Goal: Task Accomplishment & Management: Complete application form

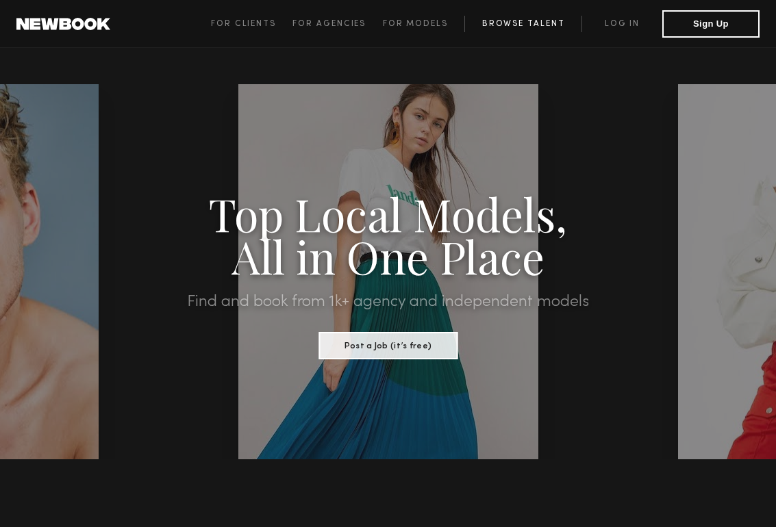
click at [499, 21] on link "Browse Talent" at bounding box center [522, 24] width 117 height 16
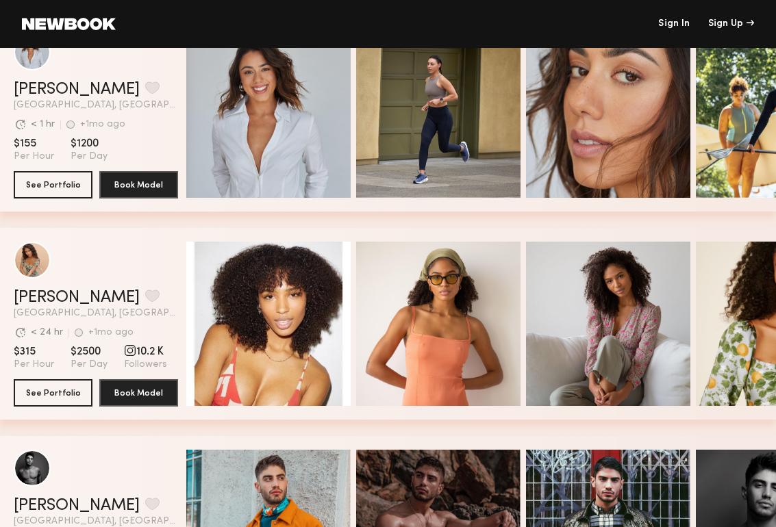
scroll to position [4192, 0]
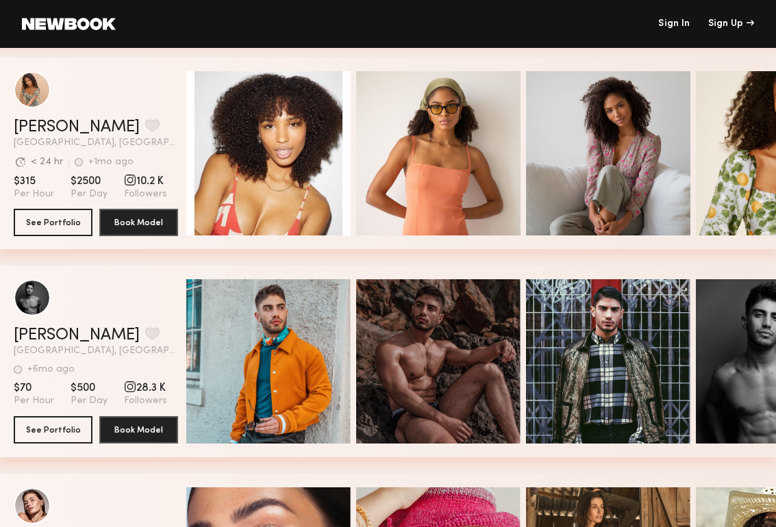
click at [54, 255] on div "[PERSON_NAME] Favorite [GEOGRAPHIC_DATA], [GEOGRAPHIC_DATA] Avg. request respon…" at bounding box center [388, 162] width 776 height 208
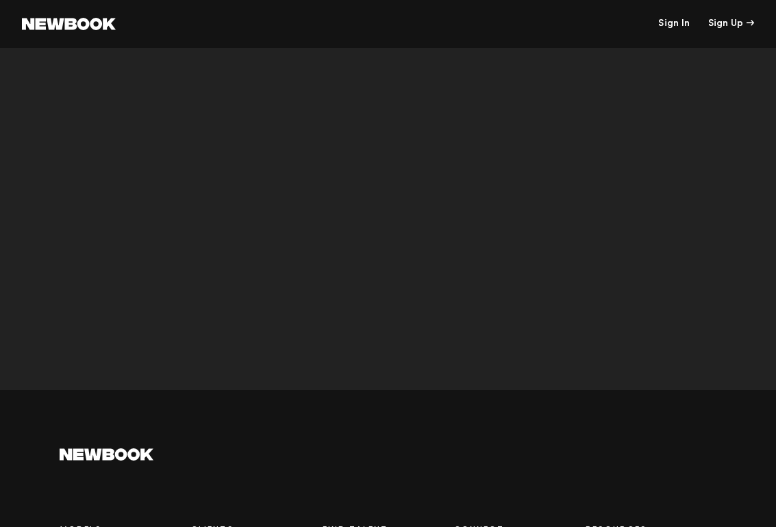
scroll to position [5654, 0]
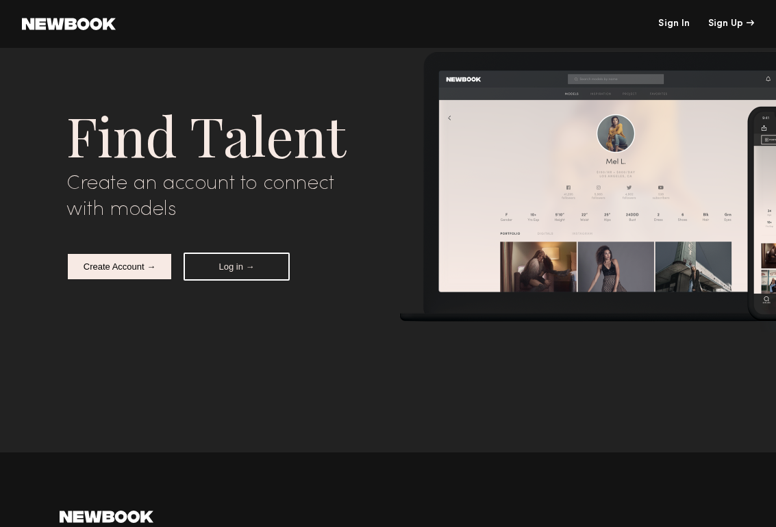
click at [132, 267] on button "Create Account →" at bounding box center [119, 267] width 106 height 28
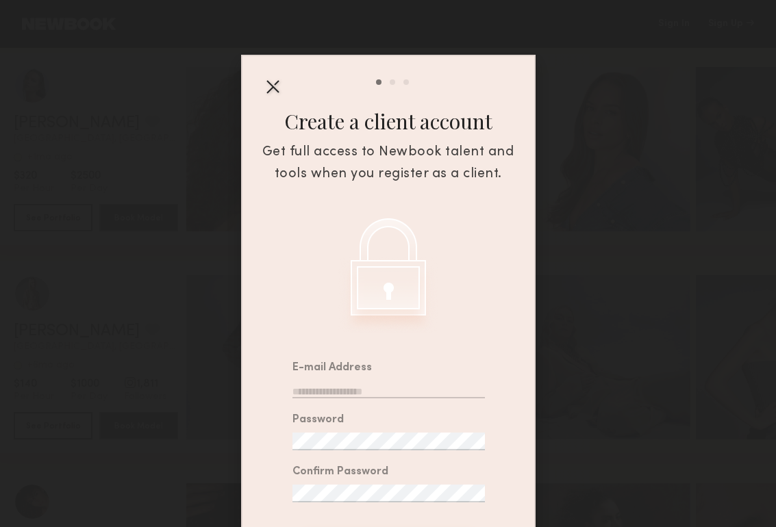
scroll to position [97, 0]
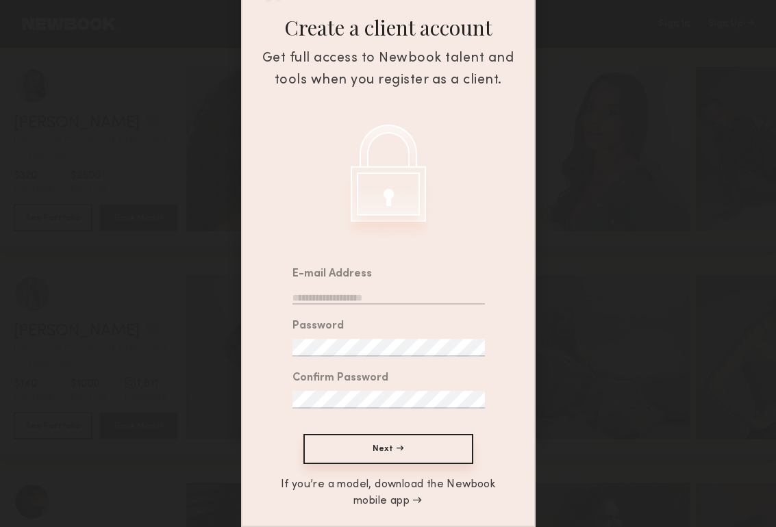
click at [355, 295] on input "email" at bounding box center [388, 296] width 192 height 18
type input "**********"
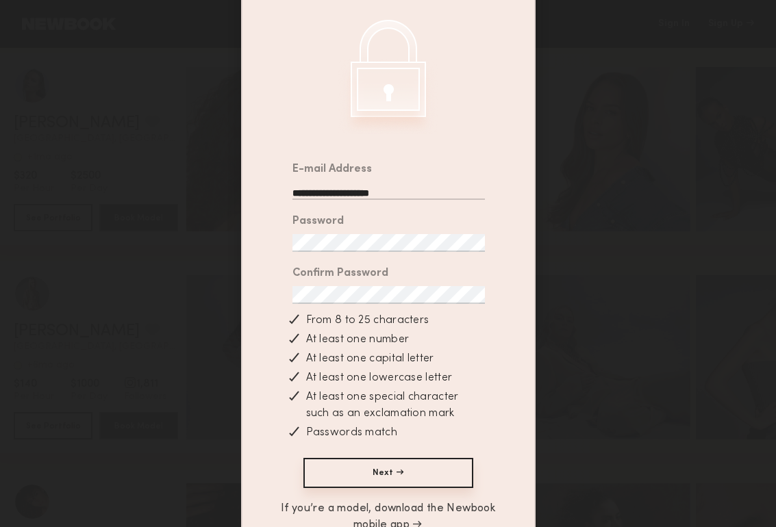
click at [388, 474] on button "Next →" at bounding box center [388, 473] width 170 height 30
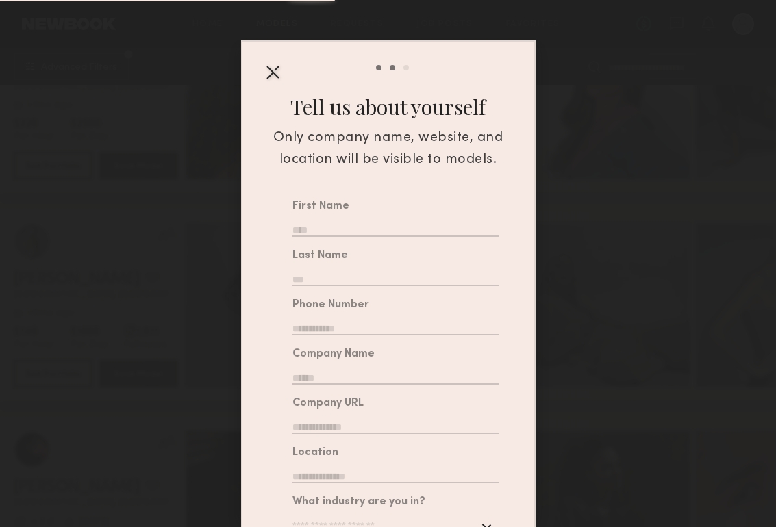
scroll to position [153, 0]
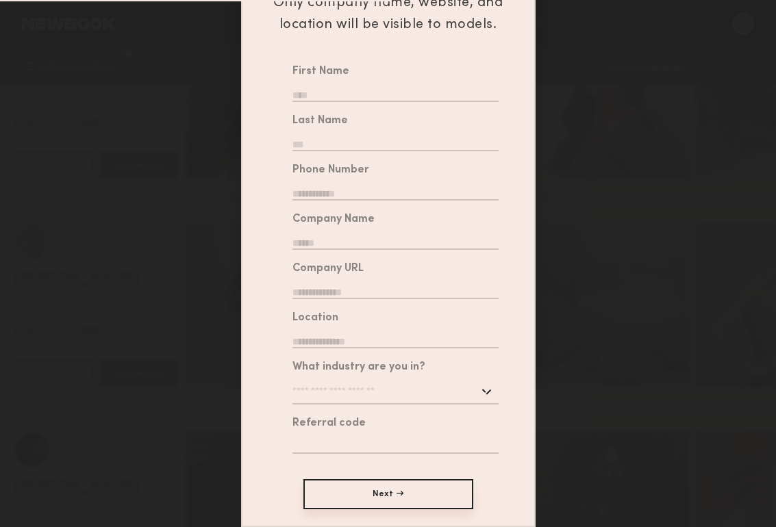
click at [376, 490] on button "Next →" at bounding box center [388, 494] width 170 height 30
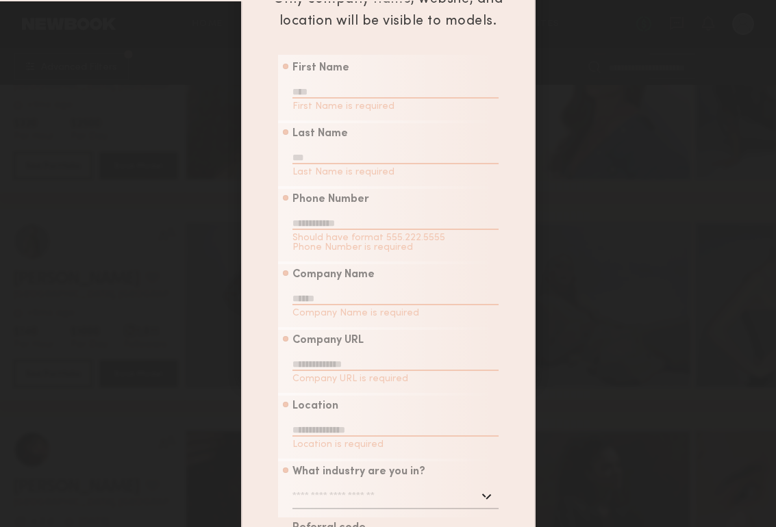
scroll to position [2278, 0]
click at [331, 90] on input "text" at bounding box center [395, 90] width 206 height 18
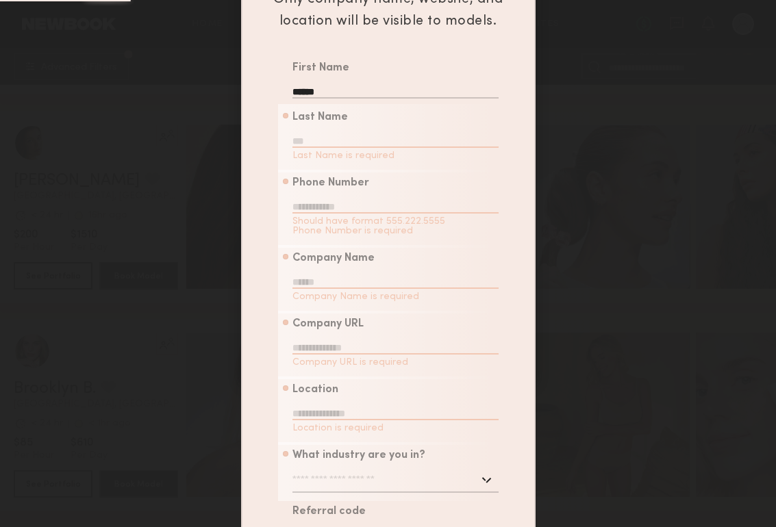
type input "******"
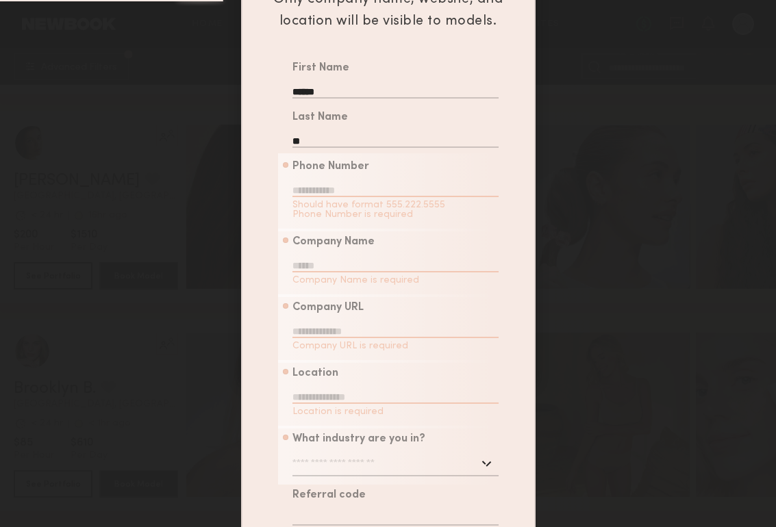
type input "*"
type input "*****"
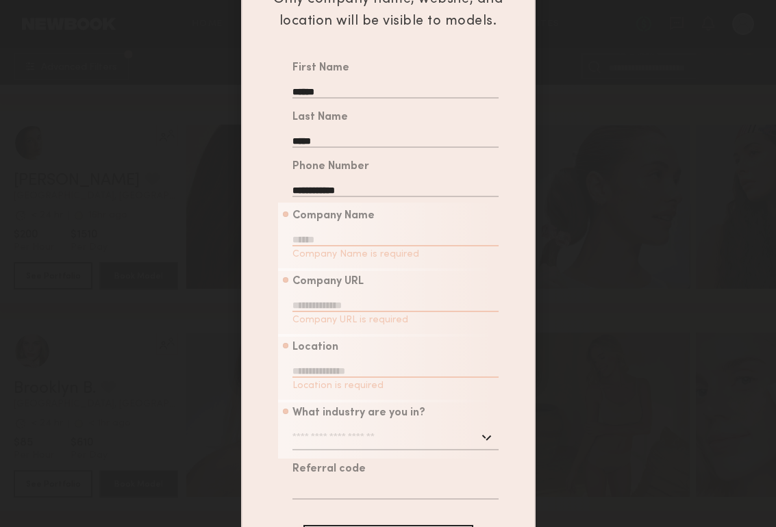
type input "**********"
click at [321, 247] on input "text" at bounding box center [395, 238] width 206 height 18
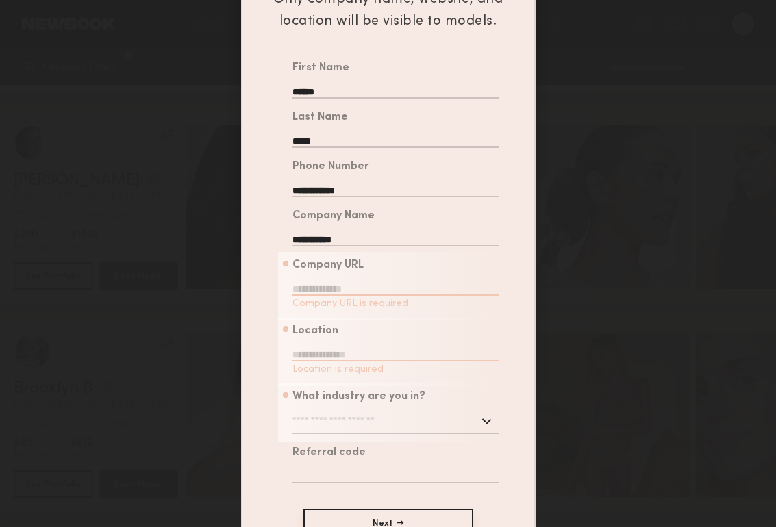
type input "**********"
click at [326, 290] on input "text" at bounding box center [395, 287] width 206 height 18
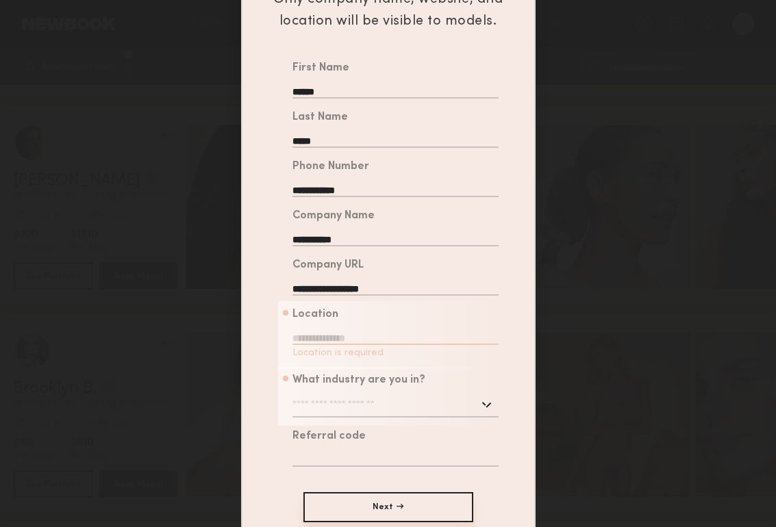
type input "**********"
click at [317, 340] on input "text" at bounding box center [395, 336] width 206 height 18
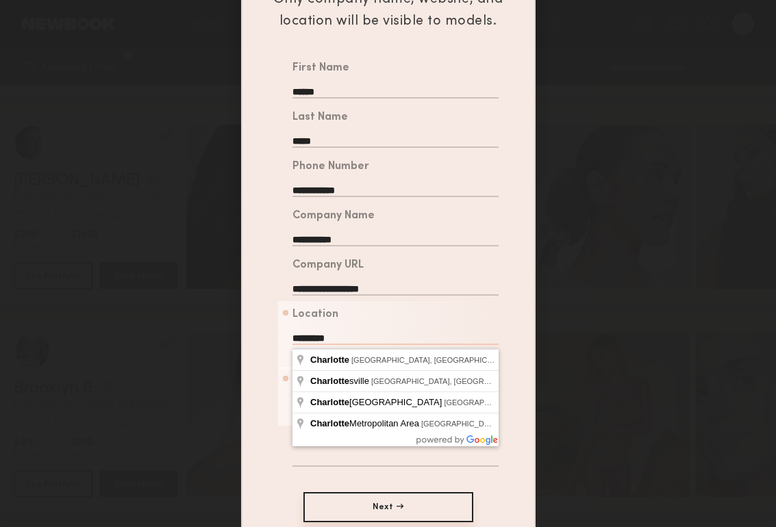
type input "**********"
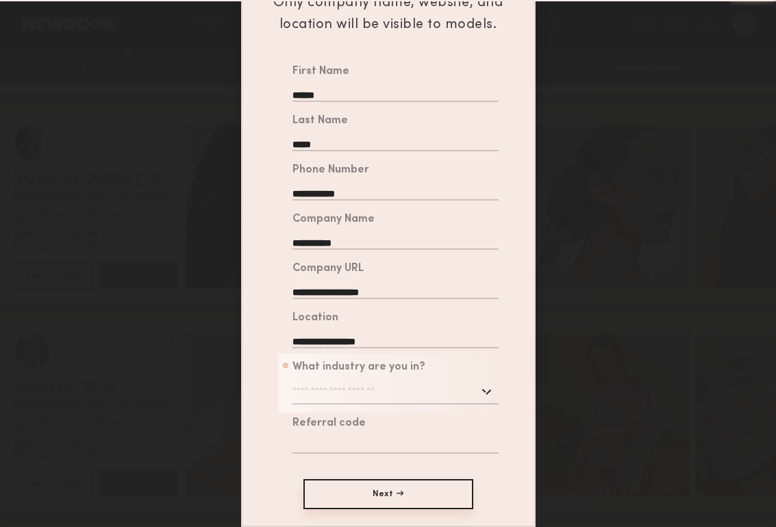
click at [332, 392] on input "text" at bounding box center [395, 392] width 206 height 25
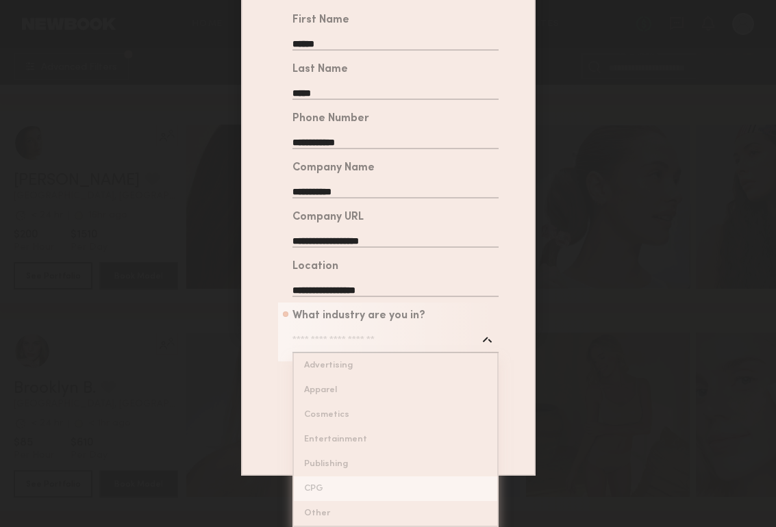
type input "***"
click at [338, 458] on div "**********" at bounding box center [388, 232] width 292 height 451
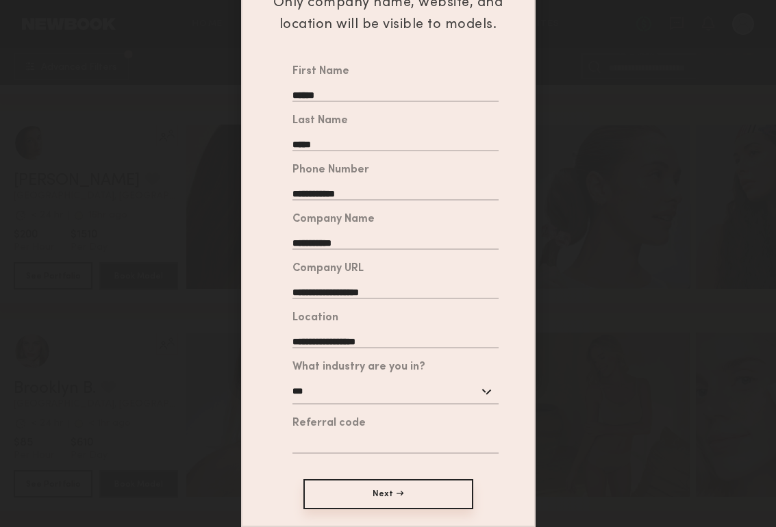
click at [341, 473] on div "**********" at bounding box center [388, 283] width 292 height 451
click at [341, 481] on button "Next →" at bounding box center [388, 494] width 170 height 30
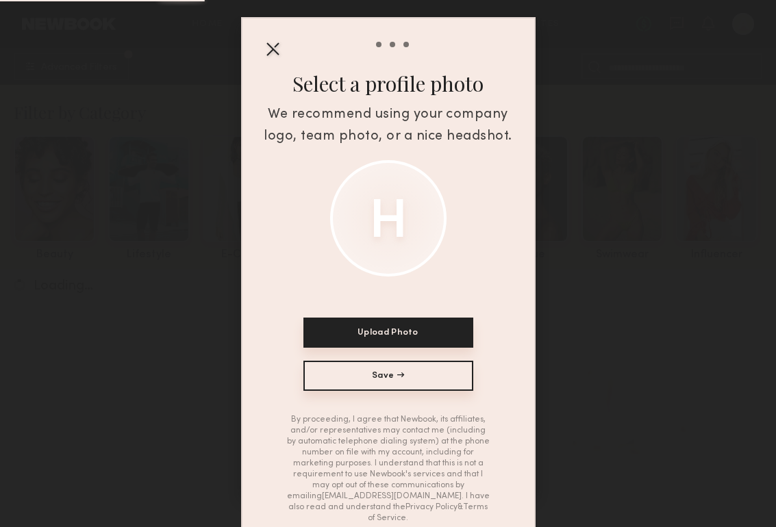
scroll to position [77, 0]
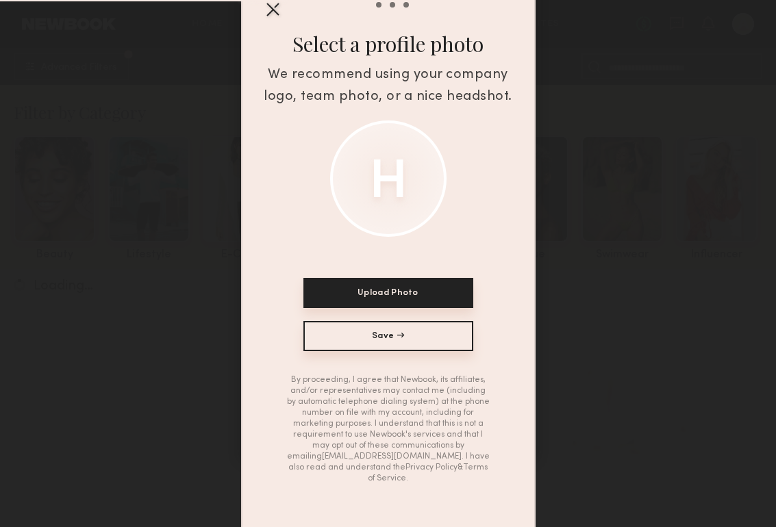
click at [382, 344] on button "Save →" at bounding box center [388, 336] width 170 height 30
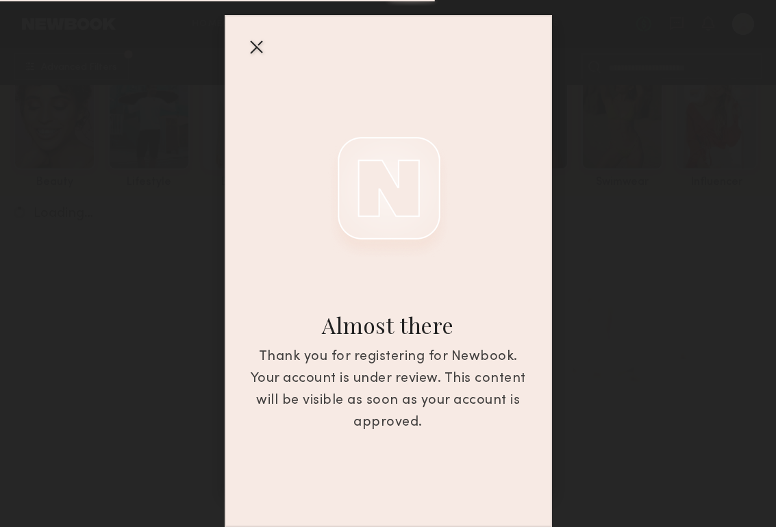
scroll to position [75, 0]
click at [249, 45] on div at bounding box center [256, 47] width 22 height 22
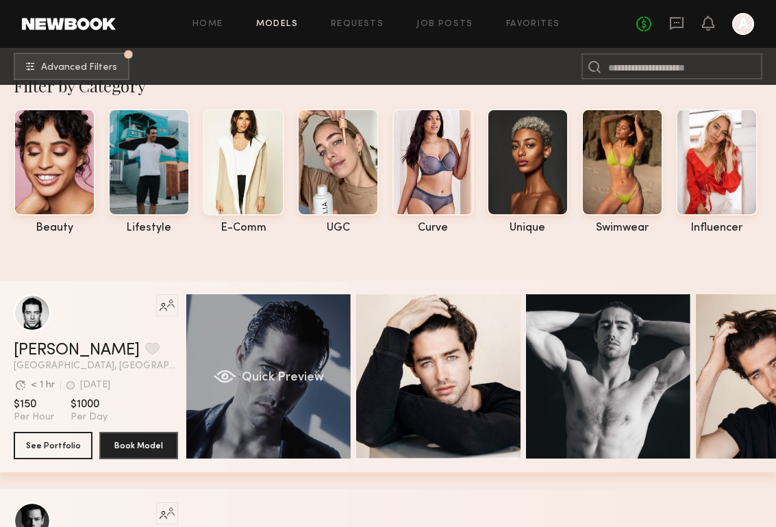
scroll to position [0, 0]
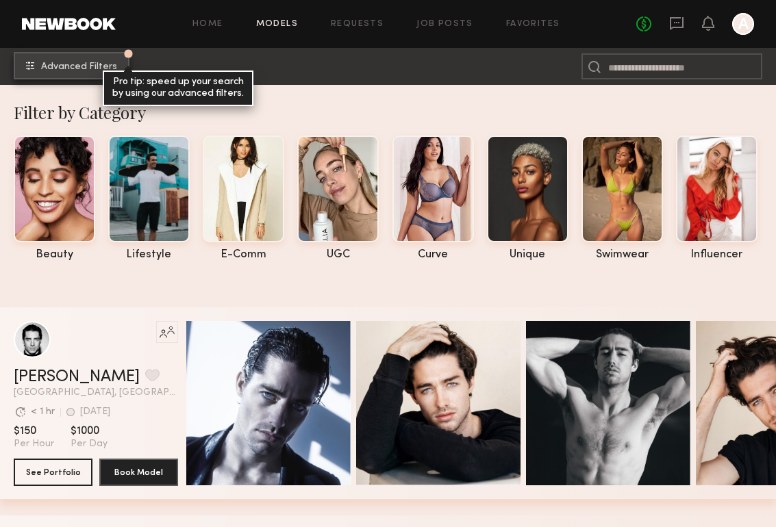
click at [96, 77] on button "Advanced Filters Pro tip: speed up your search by using our advanced filters." at bounding box center [72, 65] width 116 height 27
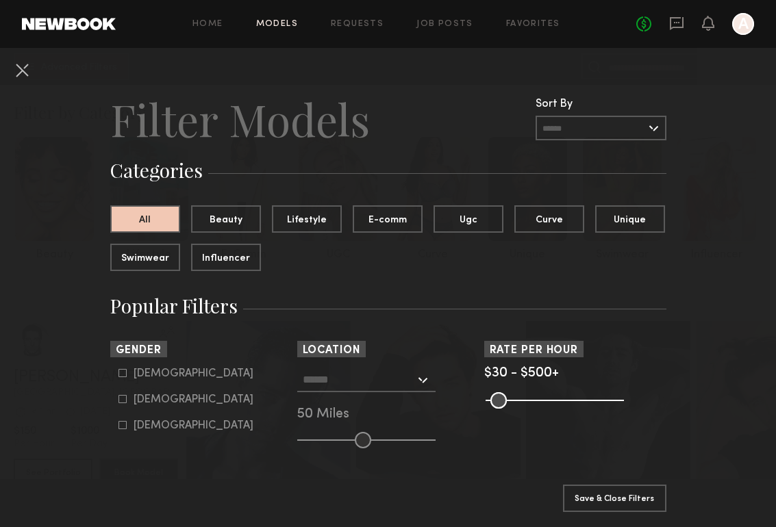
click at [345, 383] on input "text" at bounding box center [359, 379] width 112 height 23
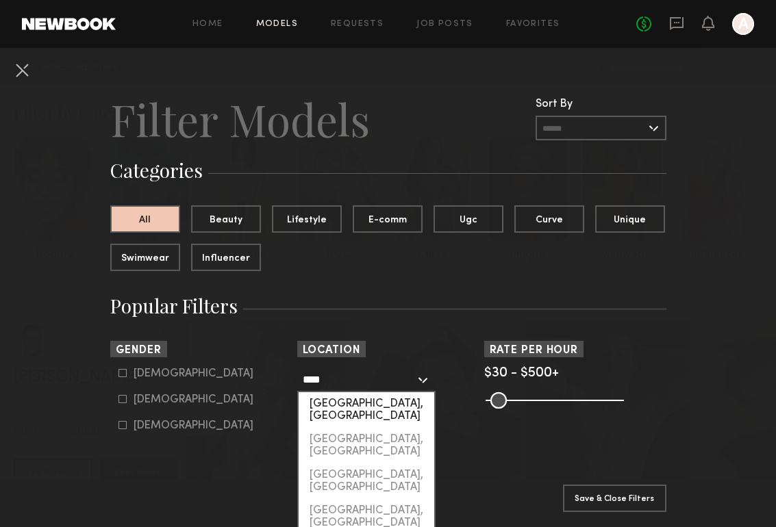
click at [369, 409] on div "[GEOGRAPHIC_DATA], [GEOGRAPHIC_DATA]" at bounding box center [367, 410] width 136 height 36
type input "**********"
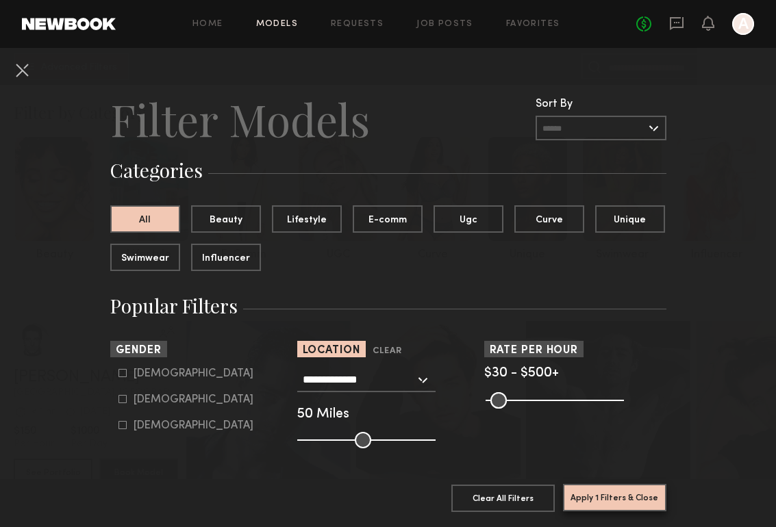
click at [599, 504] on button "Apply 1 Filters & Close" at bounding box center [614, 497] width 103 height 27
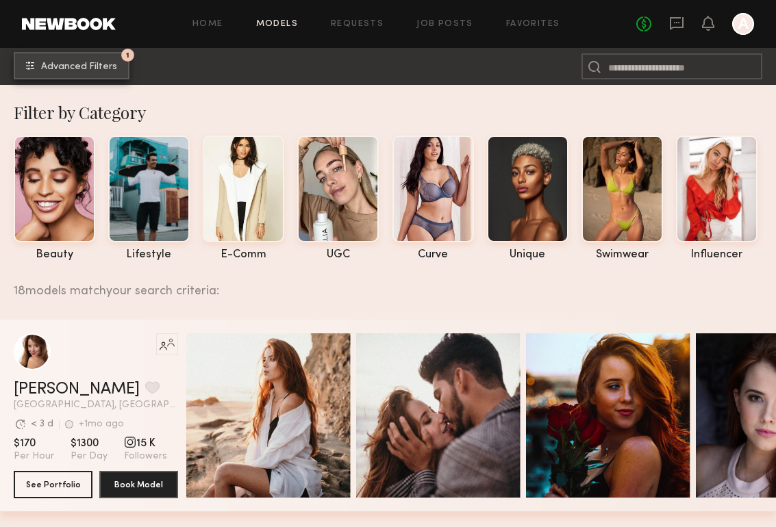
click at [87, 72] on button "1 Advanced Filters" at bounding box center [72, 65] width 116 height 27
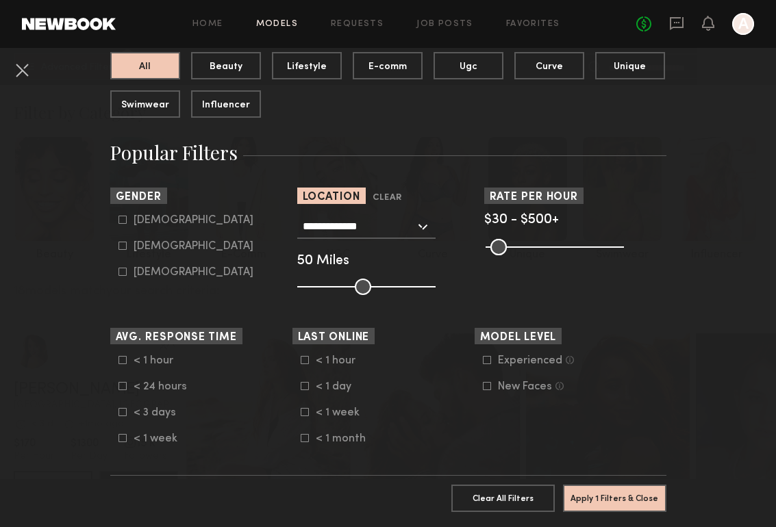
scroll to position [156, 0]
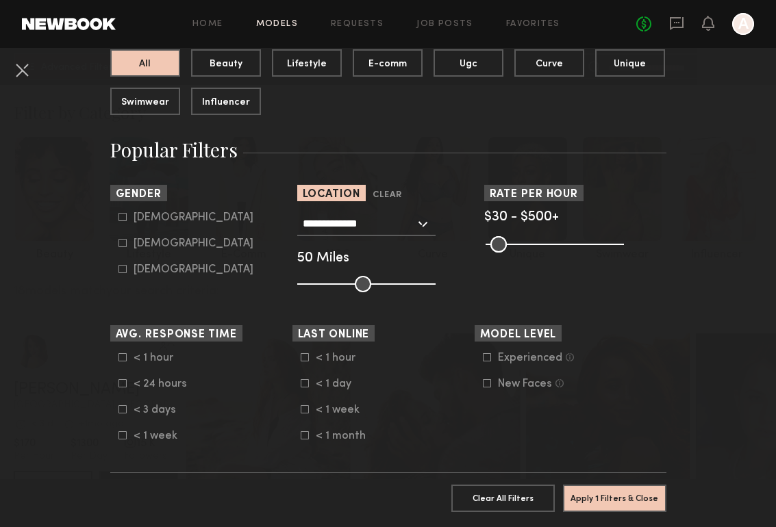
click at [362, 284] on input "range" at bounding box center [366, 284] width 138 height 16
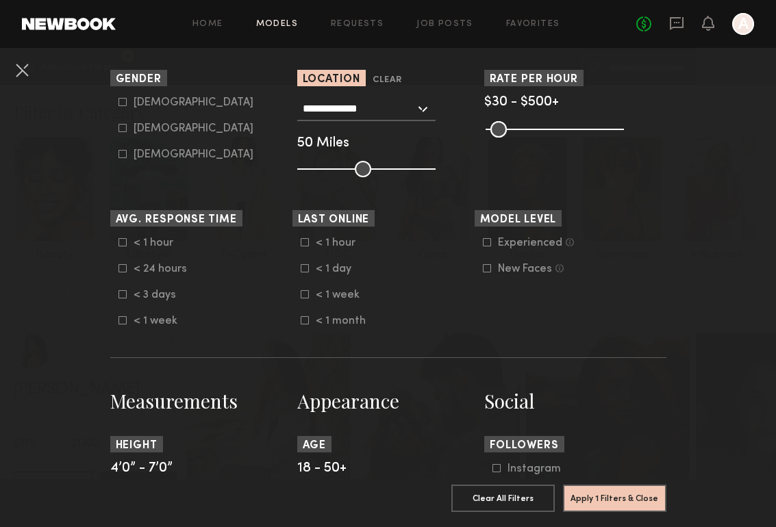
scroll to position [420, 0]
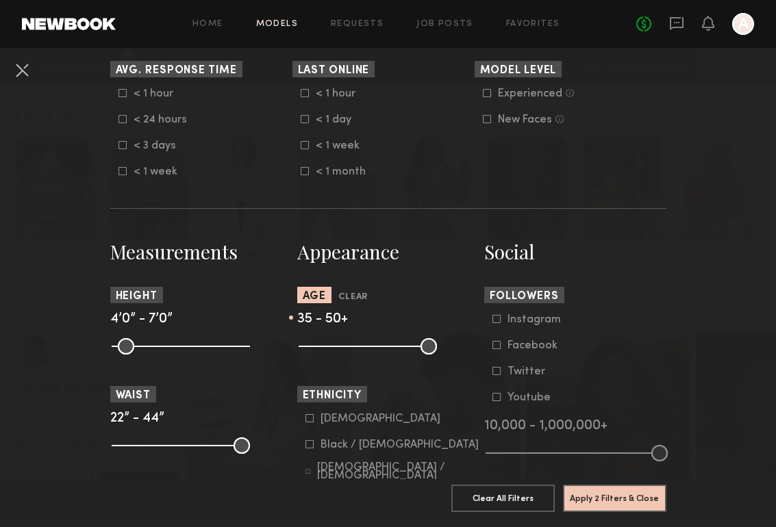
drag, startPoint x: 312, startPoint y: 347, endPoint x: 370, endPoint y: 347, distance: 58.2
type input "**"
click at [370, 347] on input "range" at bounding box center [368, 346] width 138 height 16
click at [594, 495] on button "Apply 2 Filters & Close" at bounding box center [614, 497] width 103 height 27
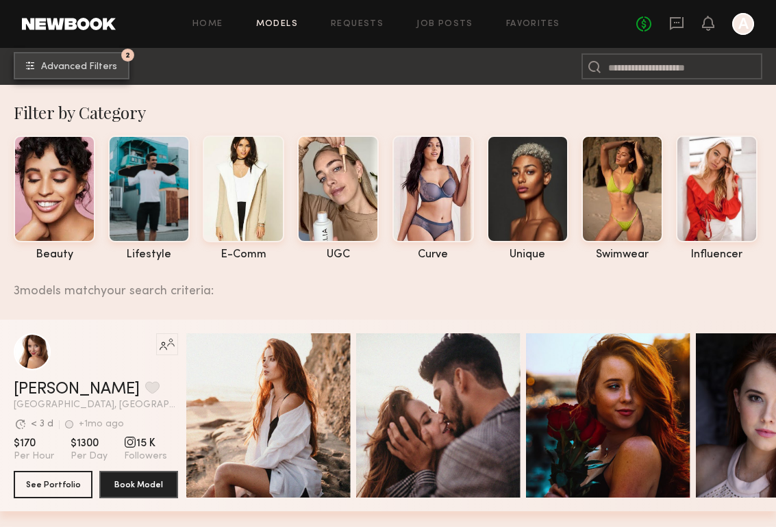
click at [50, 63] on span "Advanced Filters" at bounding box center [79, 67] width 76 height 10
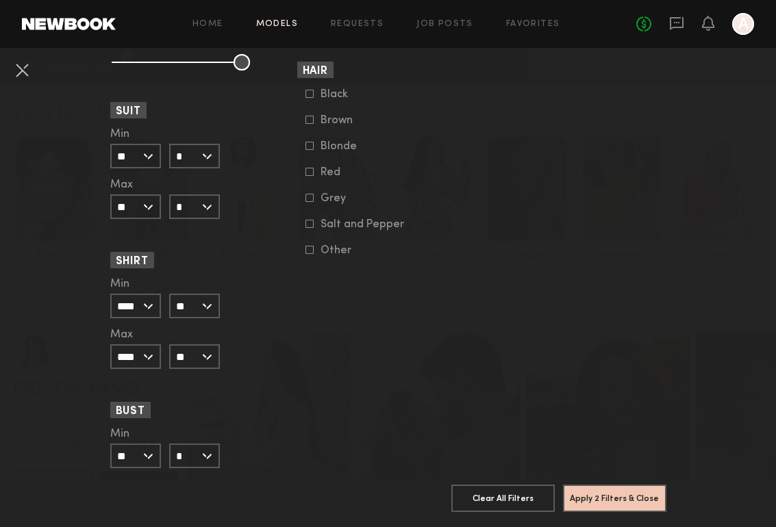
scroll to position [1286, 0]
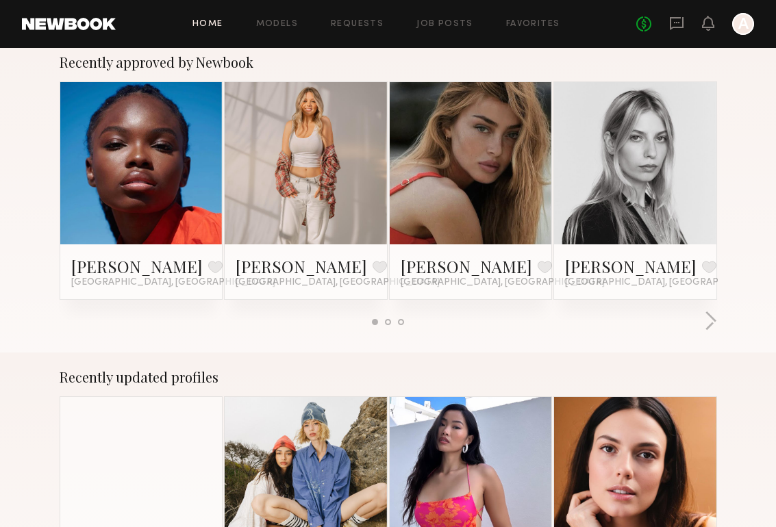
scroll to position [58, 0]
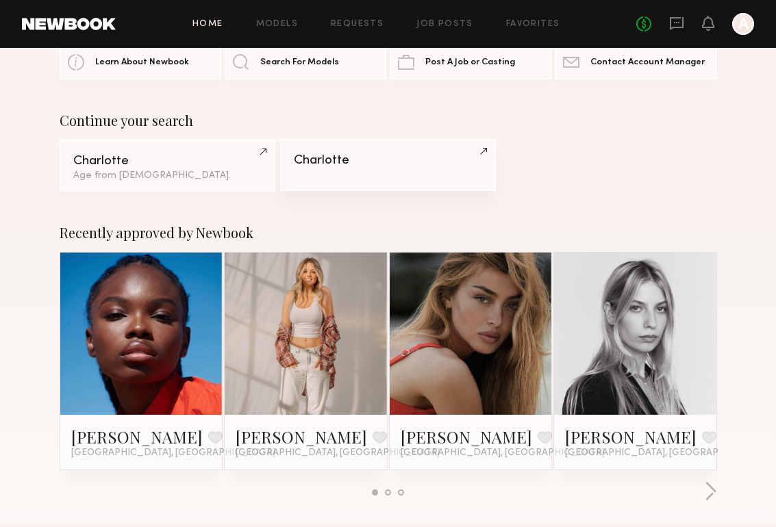
click at [316, 148] on link "Charlotte" at bounding box center [388, 165] width 216 height 52
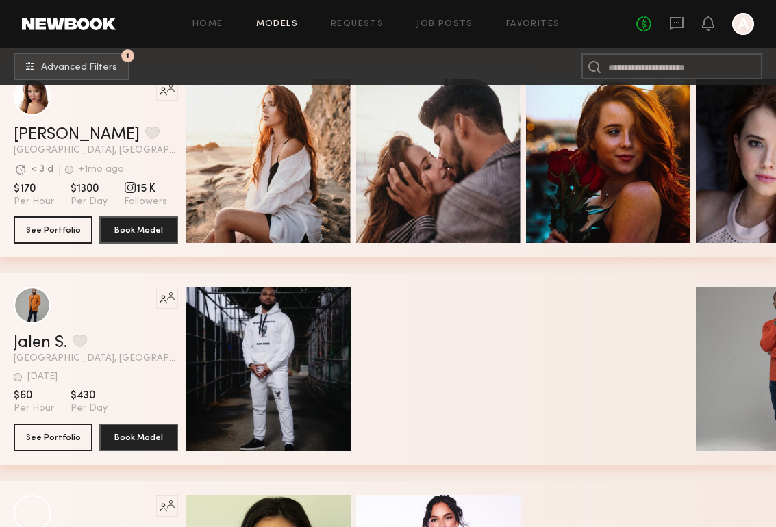
scroll to position [79, 0]
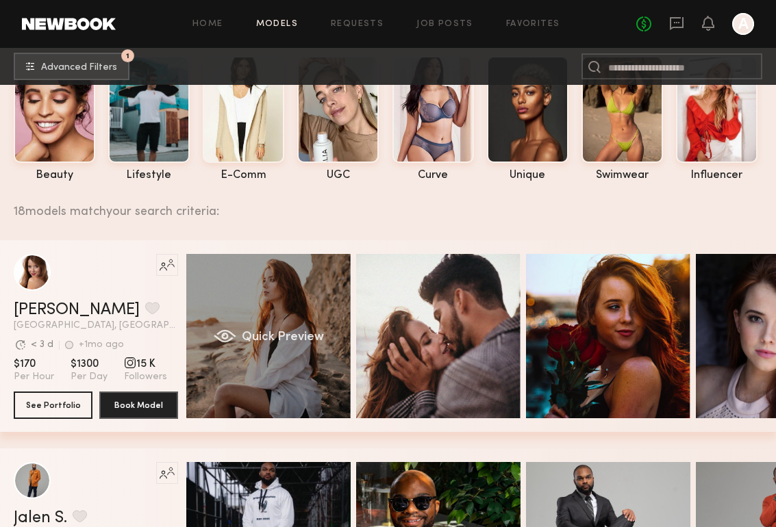
click at [255, 333] on span "Quick Preview" at bounding box center [283, 337] width 82 height 12
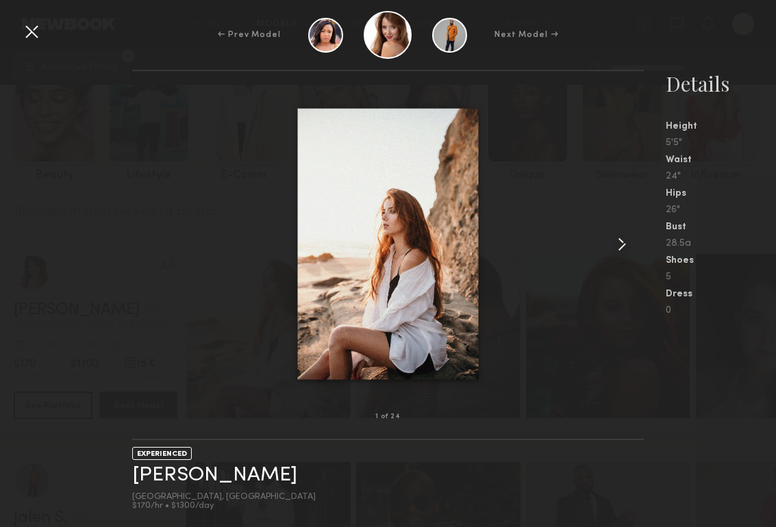
click at [614, 247] on common-icon at bounding box center [622, 245] width 22 height 22
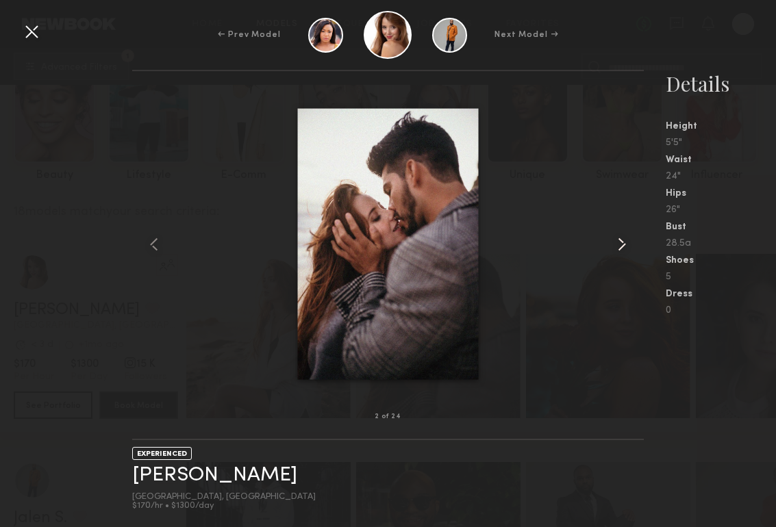
click at [614, 247] on common-icon at bounding box center [622, 245] width 22 height 22
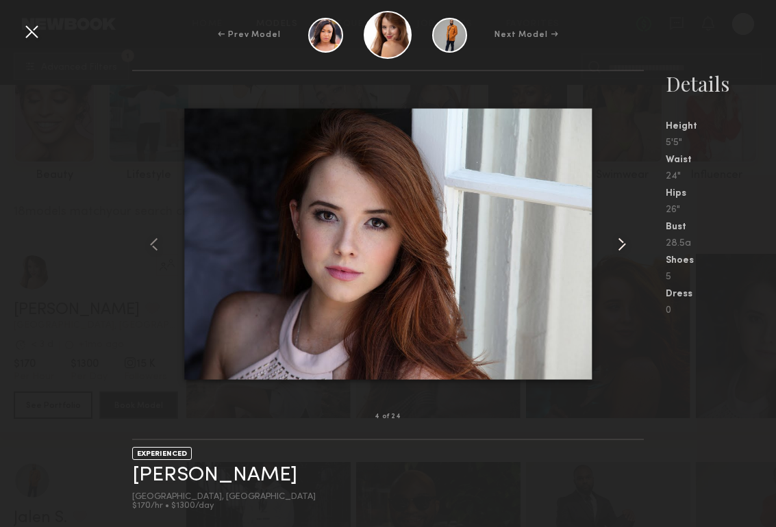
click at [614, 247] on common-icon at bounding box center [622, 245] width 22 height 22
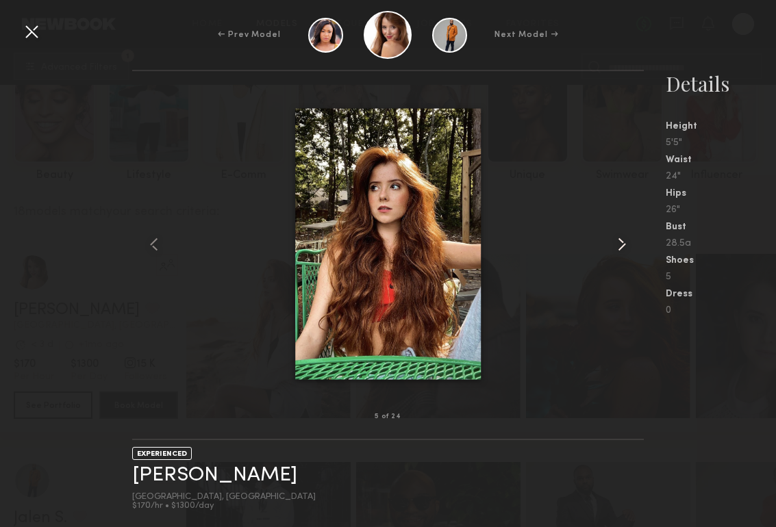
click at [614, 247] on common-icon at bounding box center [622, 245] width 22 height 22
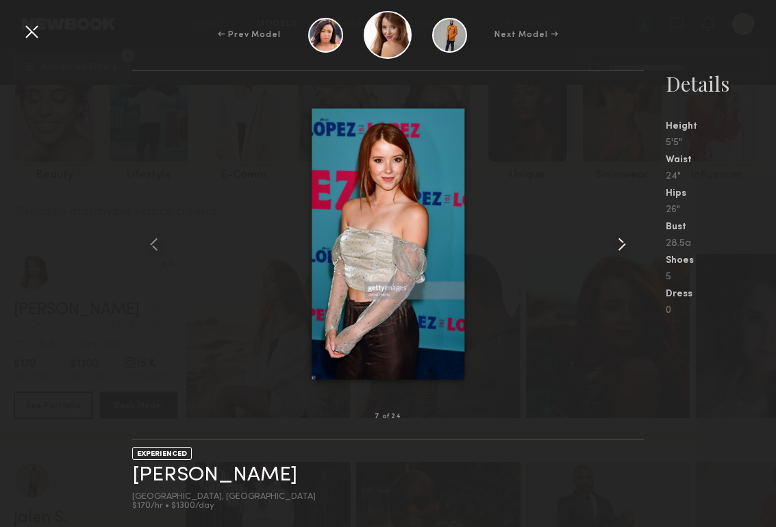
click at [614, 247] on common-icon at bounding box center [622, 245] width 22 height 22
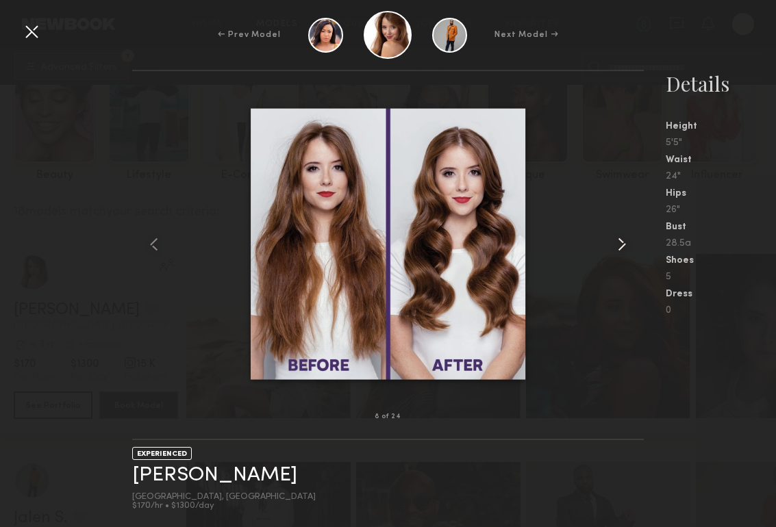
click at [614, 247] on common-icon at bounding box center [622, 245] width 22 height 22
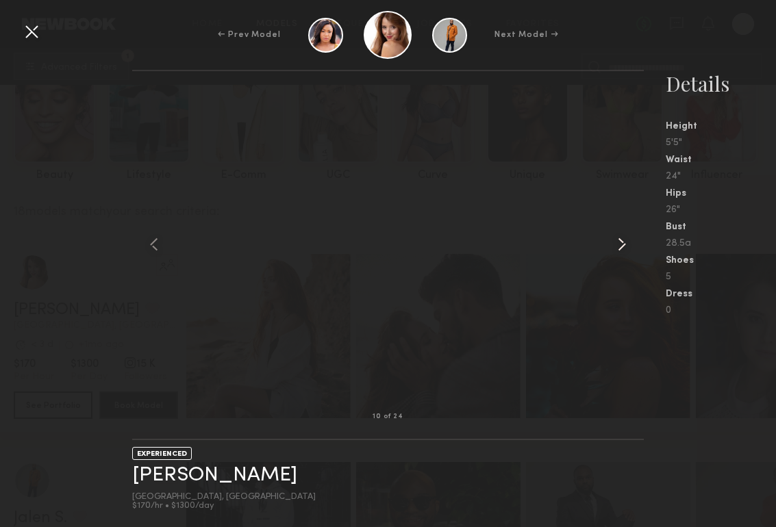
click at [614, 247] on common-icon at bounding box center [622, 245] width 22 height 22
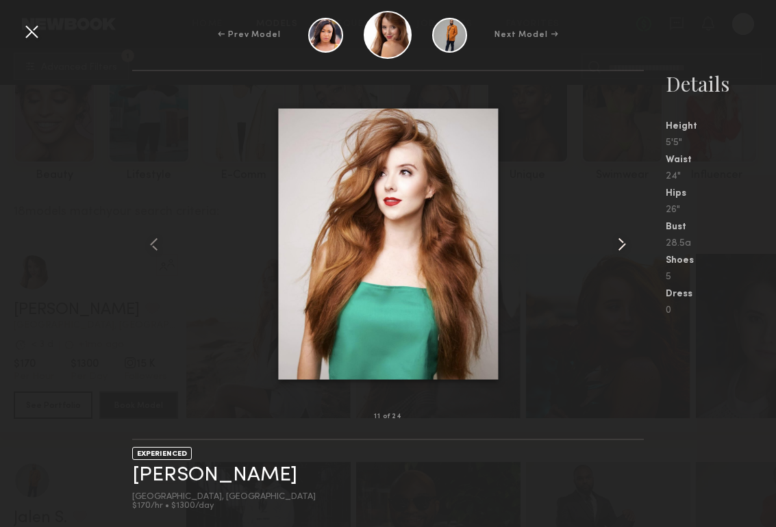
click at [614, 247] on common-icon at bounding box center [622, 245] width 22 height 22
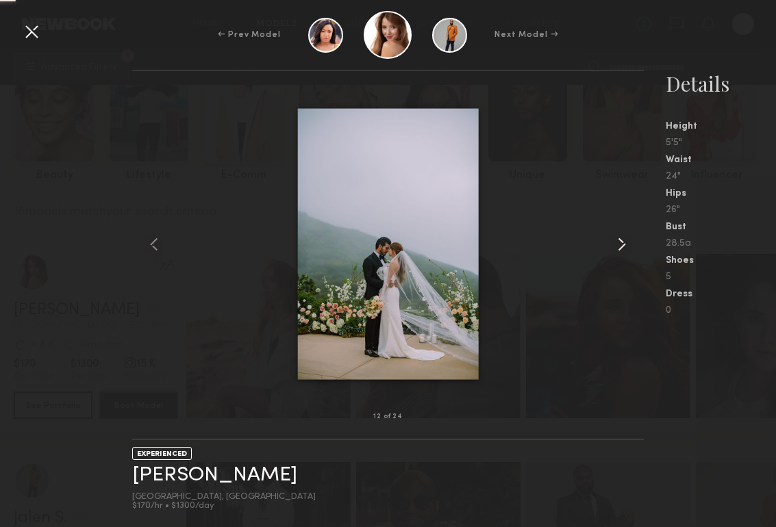
click at [614, 247] on common-icon at bounding box center [622, 245] width 22 height 22
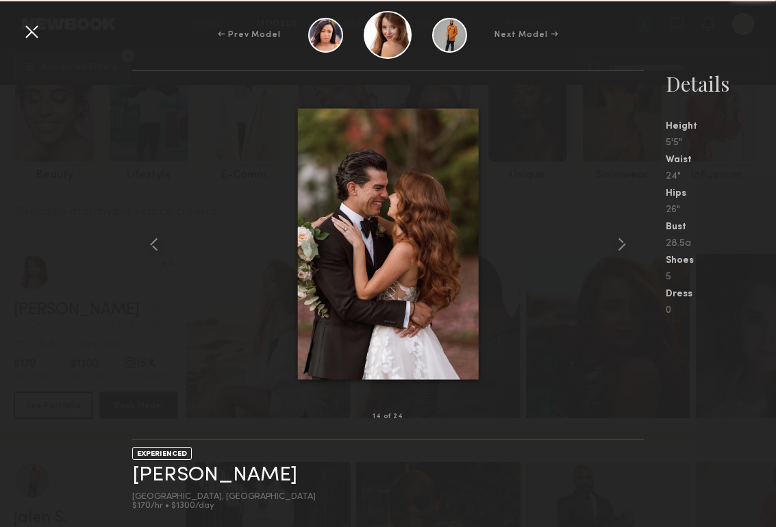
click at [614, 247] on common-icon at bounding box center [622, 245] width 22 height 22
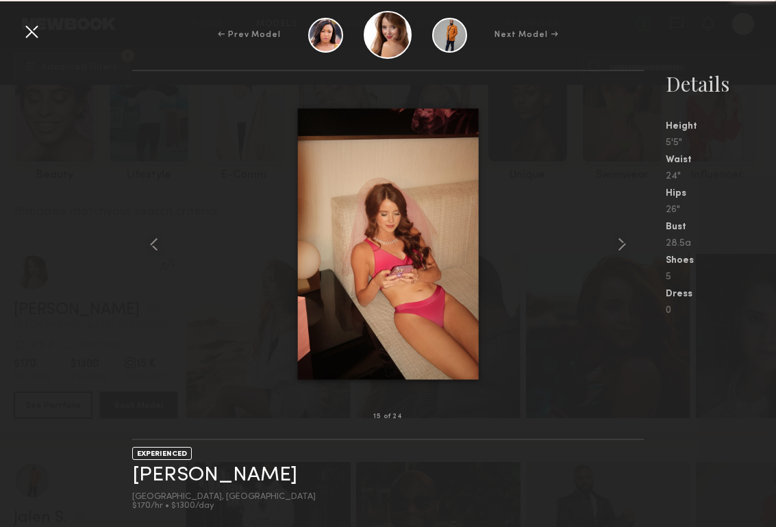
click at [614, 247] on common-icon at bounding box center [622, 245] width 22 height 22
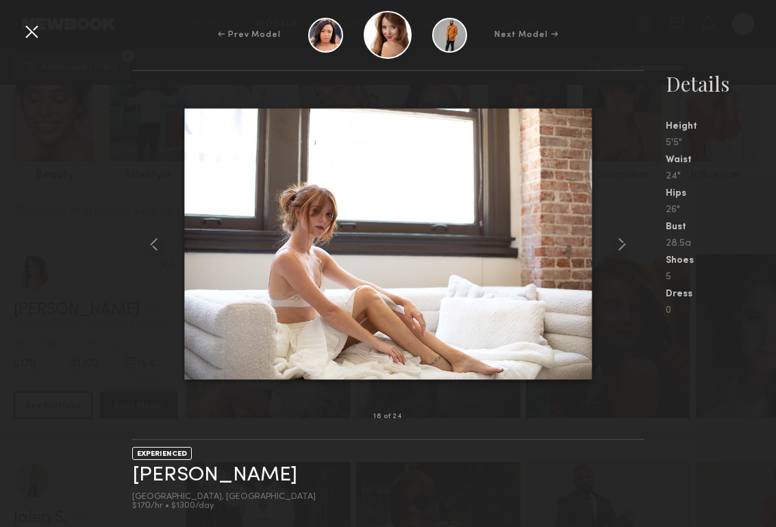
click at [614, 247] on common-icon at bounding box center [622, 245] width 22 height 22
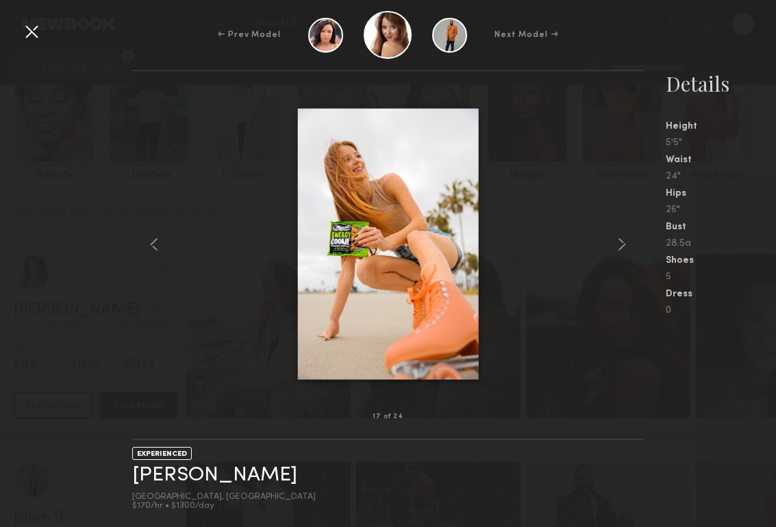
click at [614, 247] on common-icon at bounding box center [622, 245] width 22 height 22
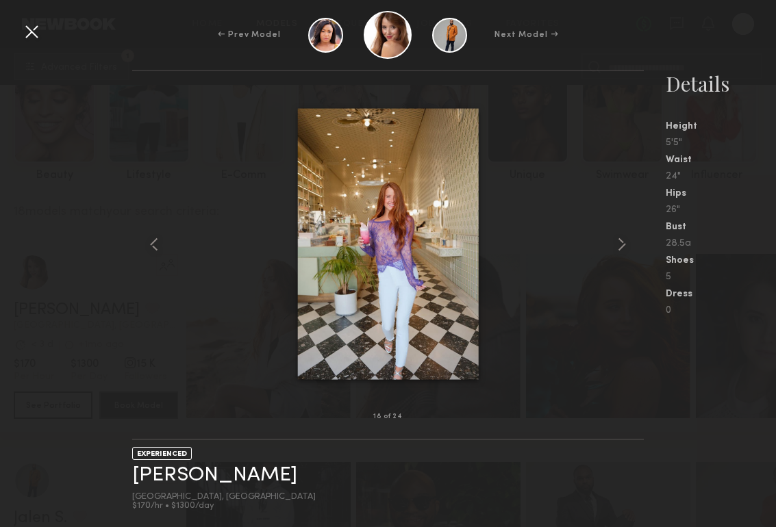
click at [110, 49] on div "← Prev Model Next Model →" at bounding box center [388, 35] width 776 height 48
click at [36, 34] on div at bounding box center [32, 32] width 22 height 22
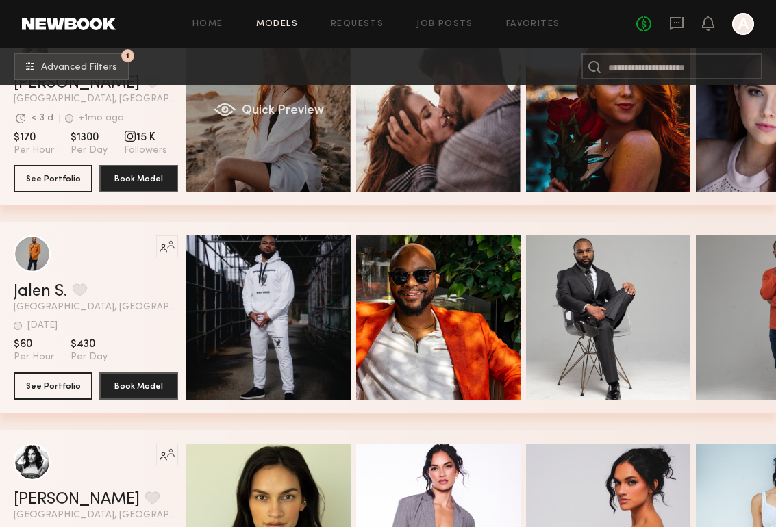
scroll to position [0, 0]
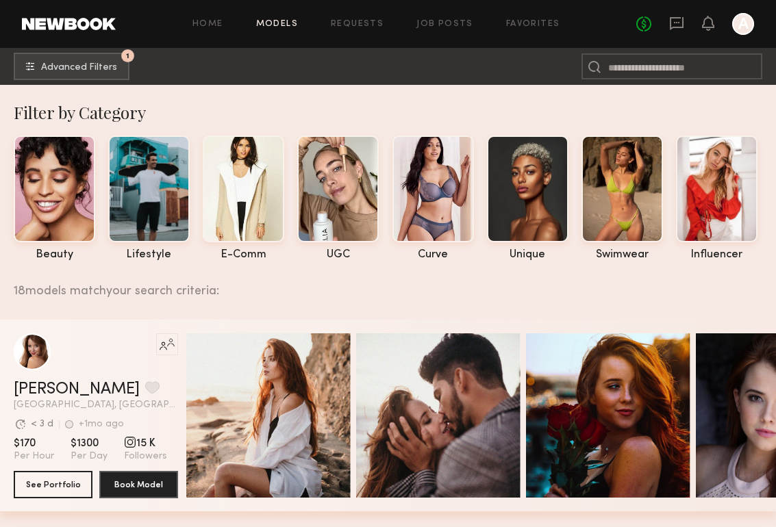
click at [74, 29] on link at bounding box center [69, 24] width 94 height 12
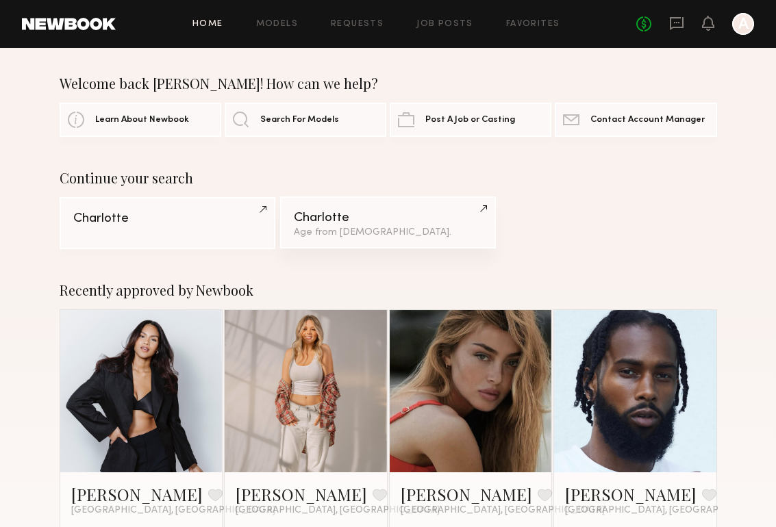
click at [322, 221] on div "Charlotte" at bounding box center [388, 218] width 189 height 13
click at [72, 14] on header "Home Models Requests Job Posts Favorites Sign Out No fees up to $5,000 A" at bounding box center [388, 24] width 776 height 48
click at [72, 25] on link at bounding box center [69, 24] width 94 height 12
